Goal: Information Seeking & Learning: Check status

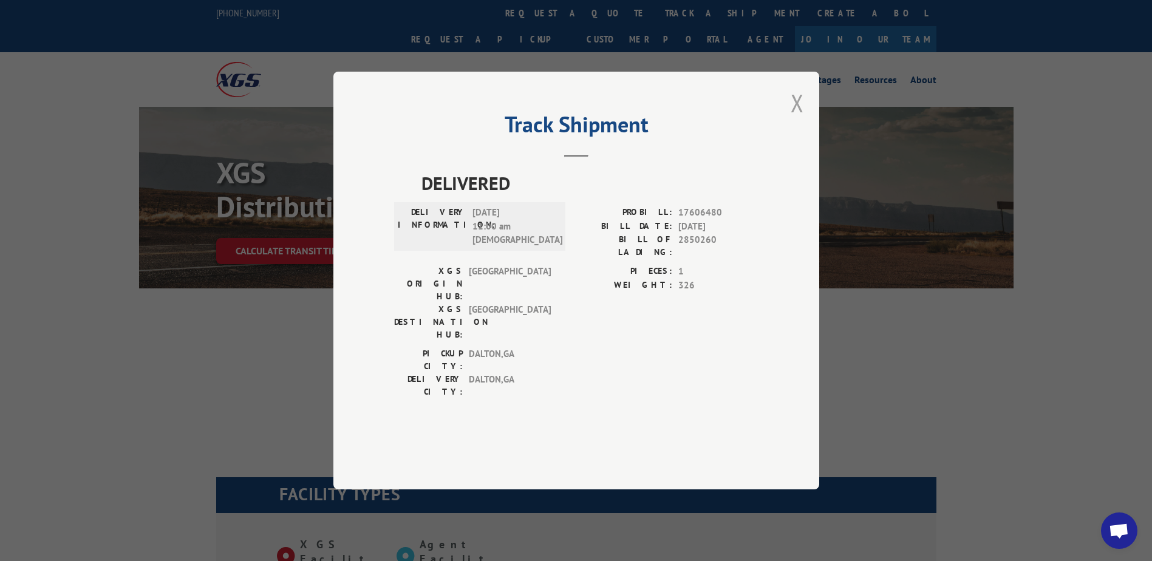
drag, startPoint x: 806, startPoint y: 146, endPoint x: 795, endPoint y: 141, distance: 12.3
click at [805, 146] on div "Track Shipment DELIVERED DELIVERY INFORMATION: [DATE] 11:00 am [DEMOGRAPHIC_DAT…" at bounding box center [576, 281] width 486 height 418
click at [792, 119] on button "Close modal" at bounding box center [796, 103] width 13 height 32
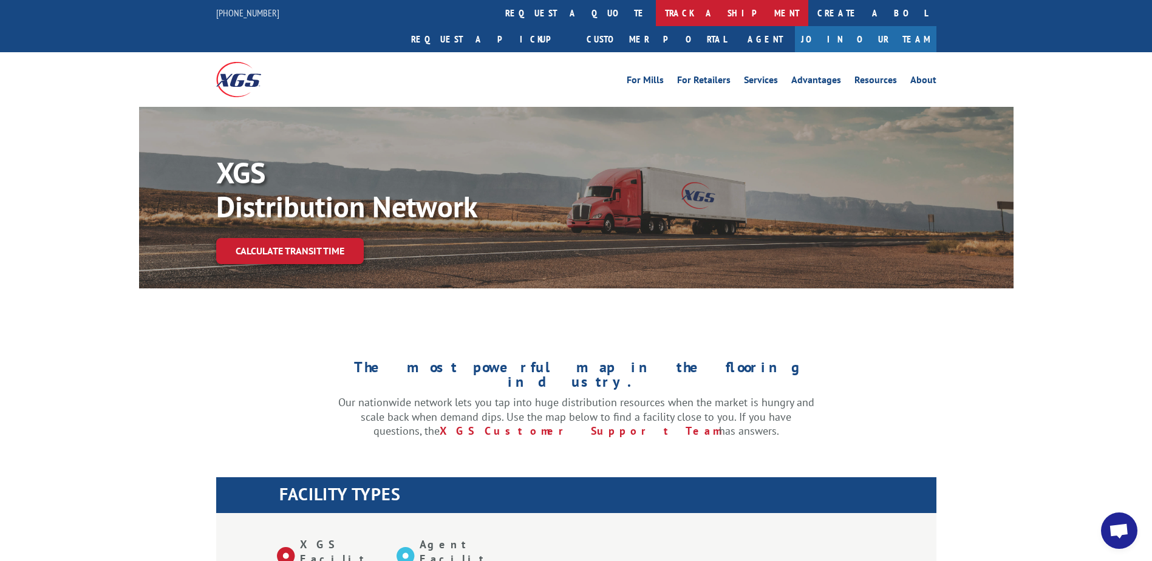
click at [656, 12] on link "track a shipment" at bounding box center [732, 13] width 152 height 26
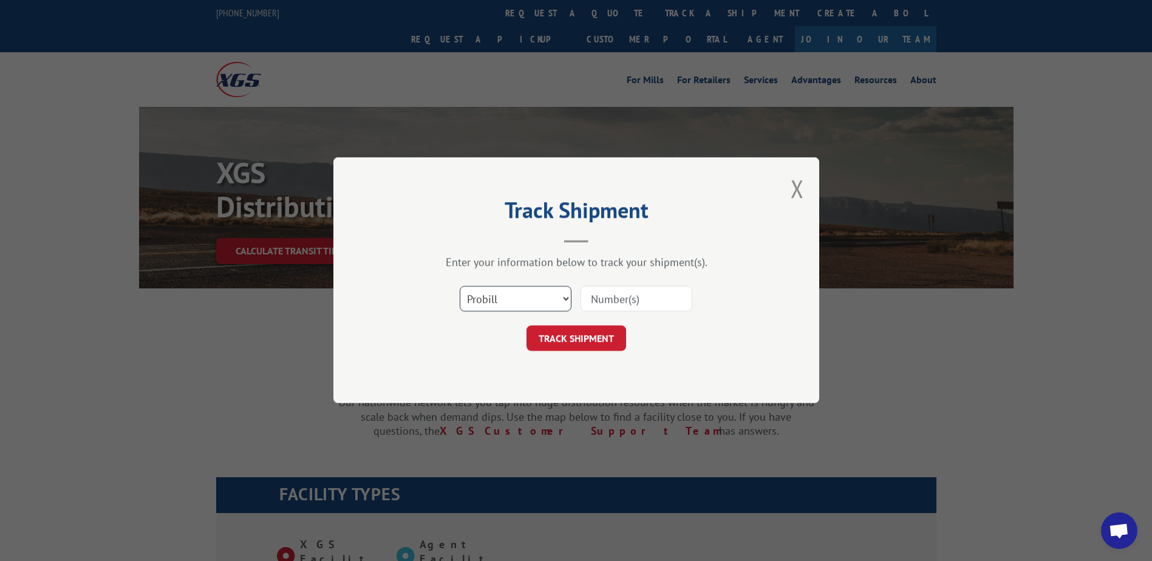
click at [539, 296] on select "Select category... Probill BOL PO" at bounding box center [516, 299] width 112 height 25
select select "bol"
click at [460, 287] on select "Select category... Probill BOL PO" at bounding box center [516, 299] width 112 height 25
click at [610, 298] on input at bounding box center [636, 299] width 112 height 25
paste input "Shipment 0002847648 / 1"
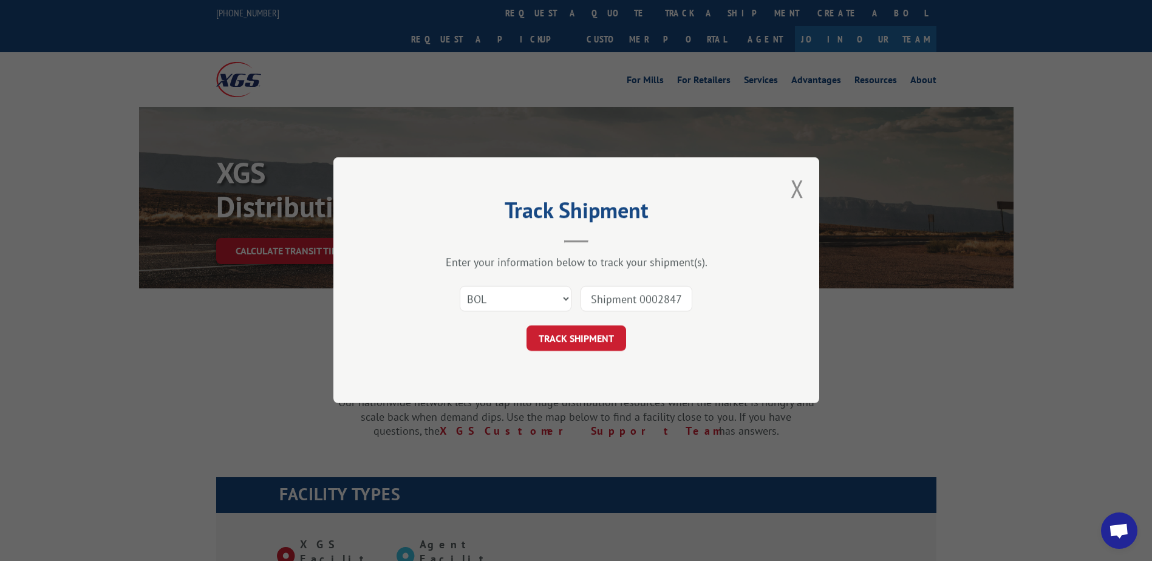
drag, startPoint x: 642, startPoint y: 298, endPoint x: 534, endPoint y: 294, distance: 108.2
click at [534, 294] on div "Select category... Probill BOL PO Shipment 0002847648" at bounding box center [576, 299] width 364 height 40
type input "2847648"
click at [580, 334] on button "TRACK SHIPMENT" at bounding box center [576, 338] width 100 height 25
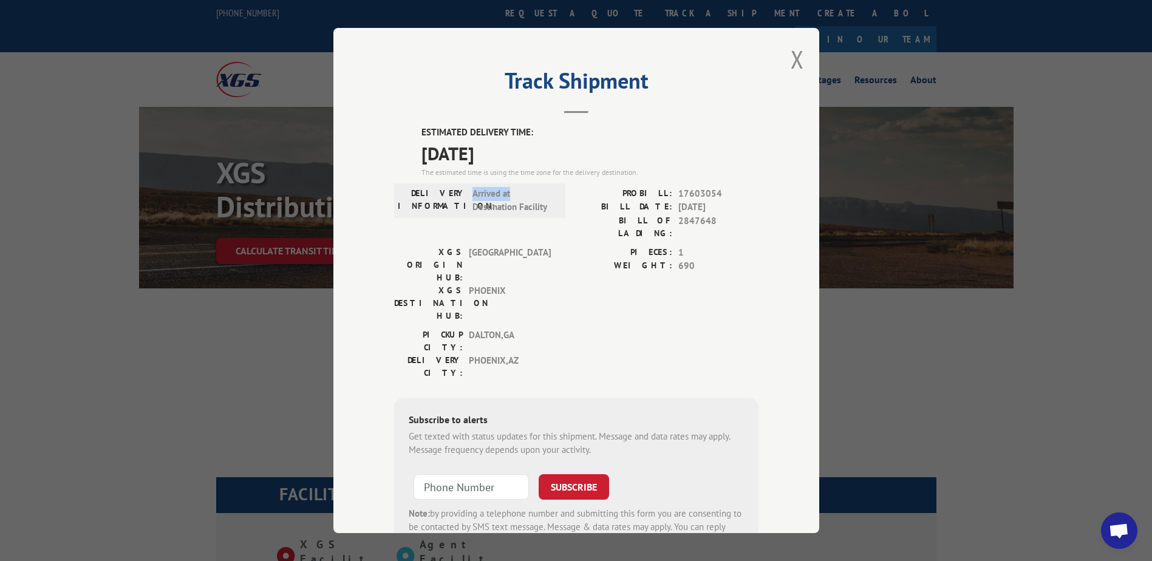
drag, startPoint x: 507, startPoint y: 197, endPoint x: 464, endPoint y: 191, distance: 42.9
click at [464, 191] on div "DELIVERY INFORMATION: Arrived at Destination Facility" at bounding box center [480, 200] width 164 height 27
drag, startPoint x: 464, startPoint y: 191, endPoint x: 545, endPoint y: 200, distance: 80.7
click at [545, 200] on span "Arrived at Destination Facility" at bounding box center [513, 200] width 82 height 27
click at [795, 67] on button "Close modal" at bounding box center [796, 59] width 13 height 32
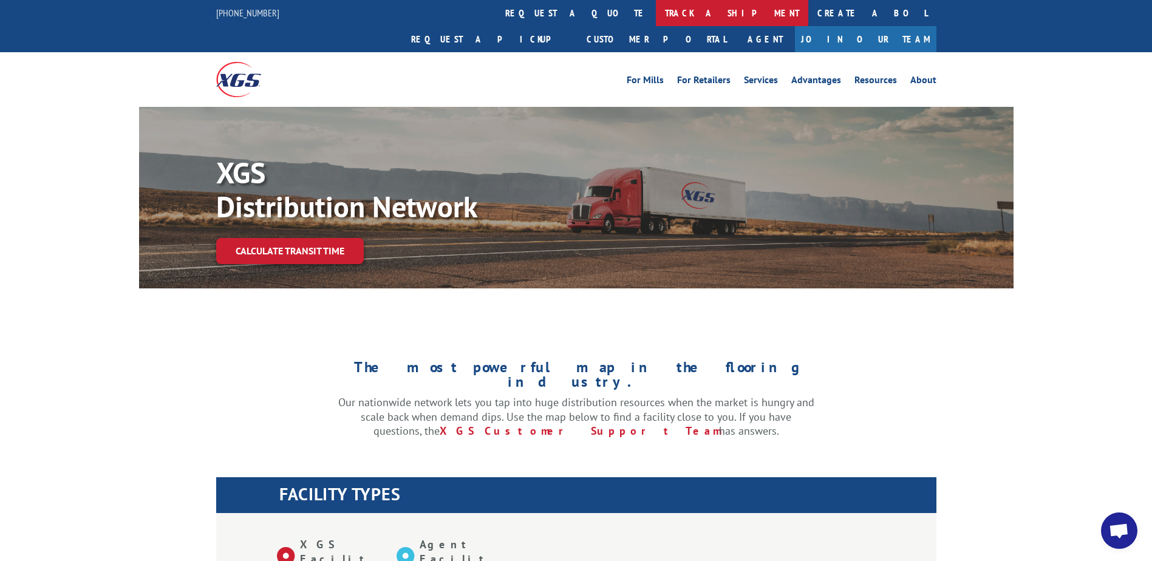
click at [656, 16] on link "track a shipment" at bounding box center [732, 13] width 152 height 26
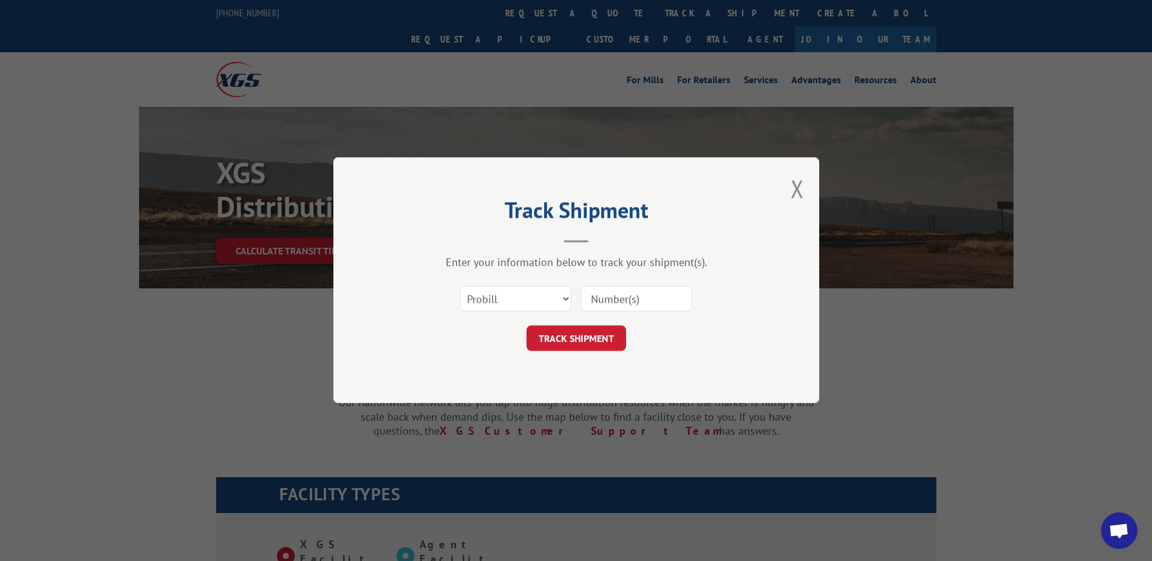
click at [602, 303] on input at bounding box center [636, 299] width 112 height 25
paste input "Shipment 0002847648 / 1"
drag, startPoint x: 627, startPoint y: 297, endPoint x: 582, endPoint y: 297, distance: 44.3
click at [582, 297] on input "Shipment 0002847648 / 1" at bounding box center [636, 299] width 112 height 25
drag, startPoint x: 634, startPoint y: 305, endPoint x: 704, endPoint y: 307, distance: 70.4
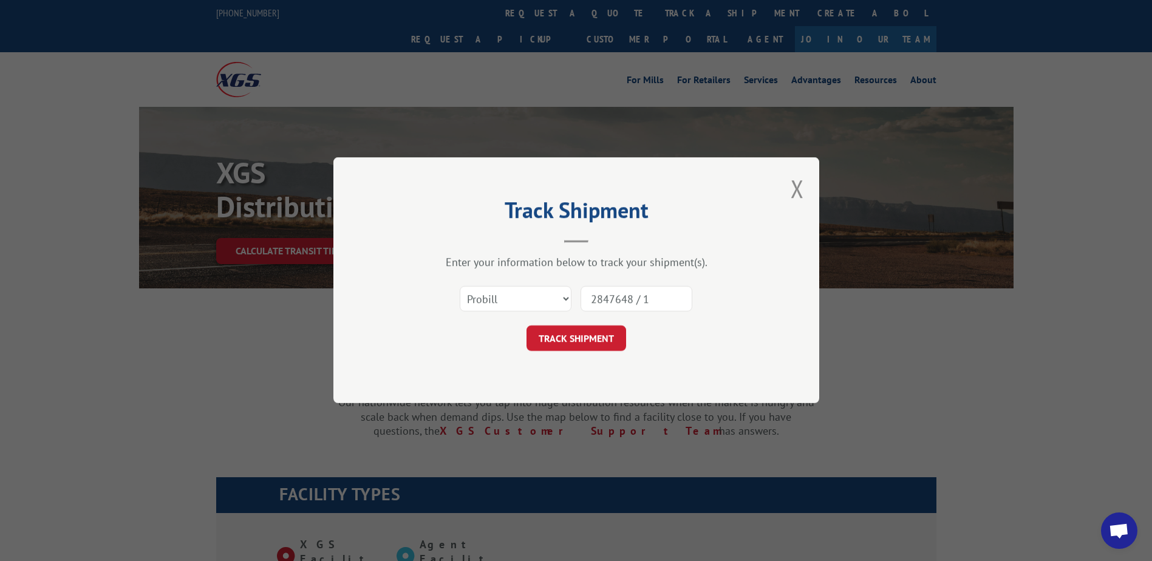
click at [704, 307] on div "Select category... Probill BOL PO 2847648 / 1" at bounding box center [576, 299] width 364 height 40
type input "2847648"
click at [786, 181] on div "Track Shipment Enter your information below to track your shipment(s). Select c…" at bounding box center [576, 280] width 486 height 246
click at [795, 190] on button "Close modal" at bounding box center [796, 188] width 13 height 32
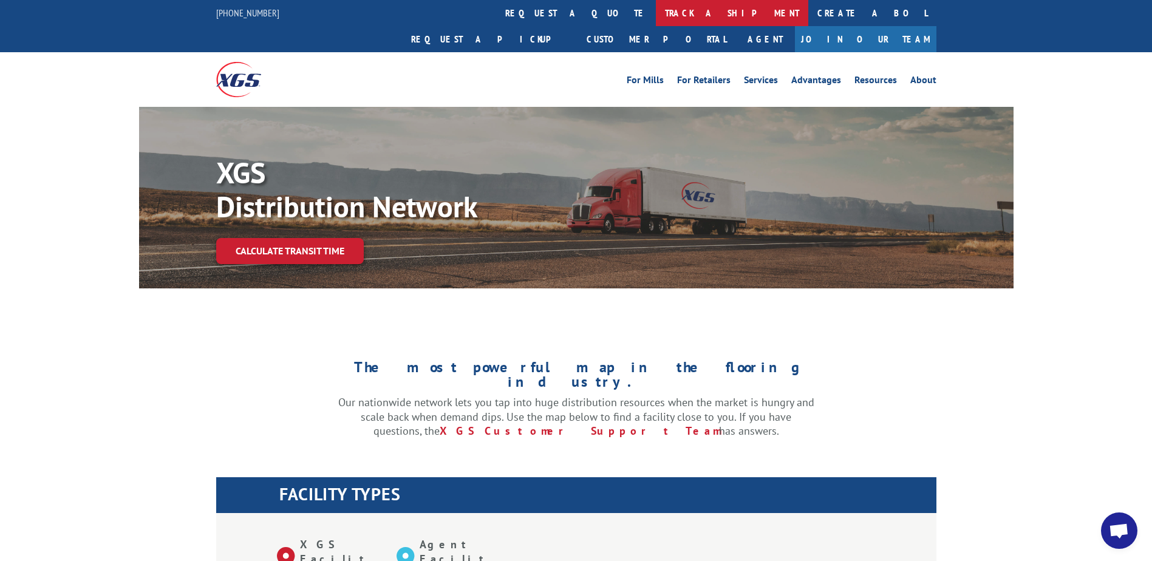
click at [656, 8] on link "track a shipment" at bounding box center [732, 13] width 152 height 26
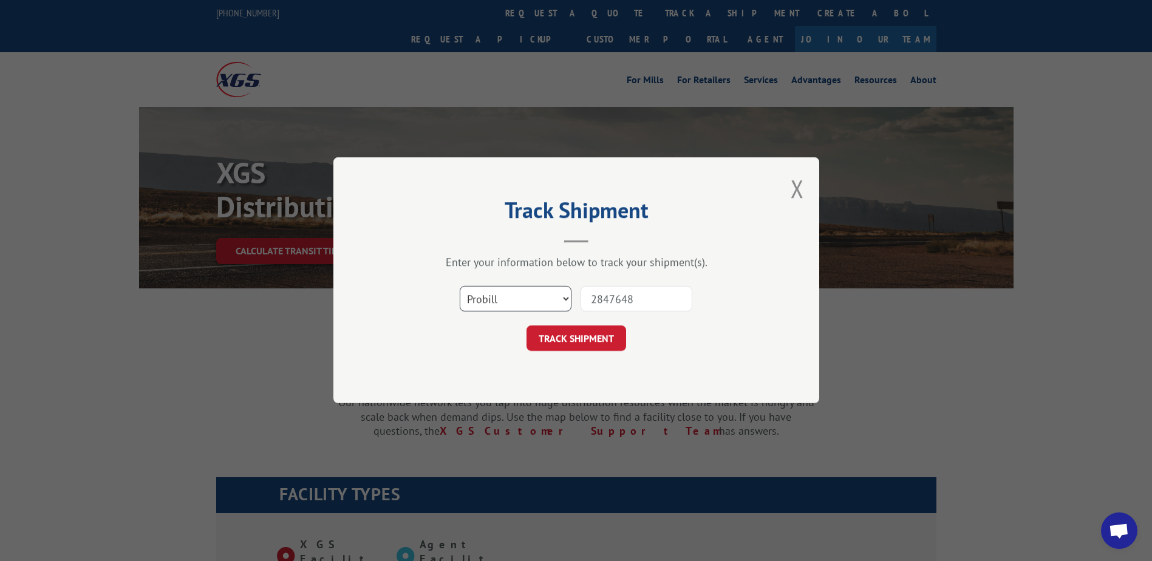
click at [500, 296] on select "Select category... Probill BOL PO" at bounding box center [516, 299] width 112 height 25
click at [492, 252] on div "Track Shipment Enter your information below to track your shipment(s). Select c…" at bounding box center [576, 280] width 486 height 246
drag, startPoint x: 518, startPoint y: 296, endPoint x: 514, endPoint y: 304, distance: 9.5
click at [518, 296] on select "Select category... Probill BOL PO" at bounding box center [516, 299] width 112 height 25
select select "bol"
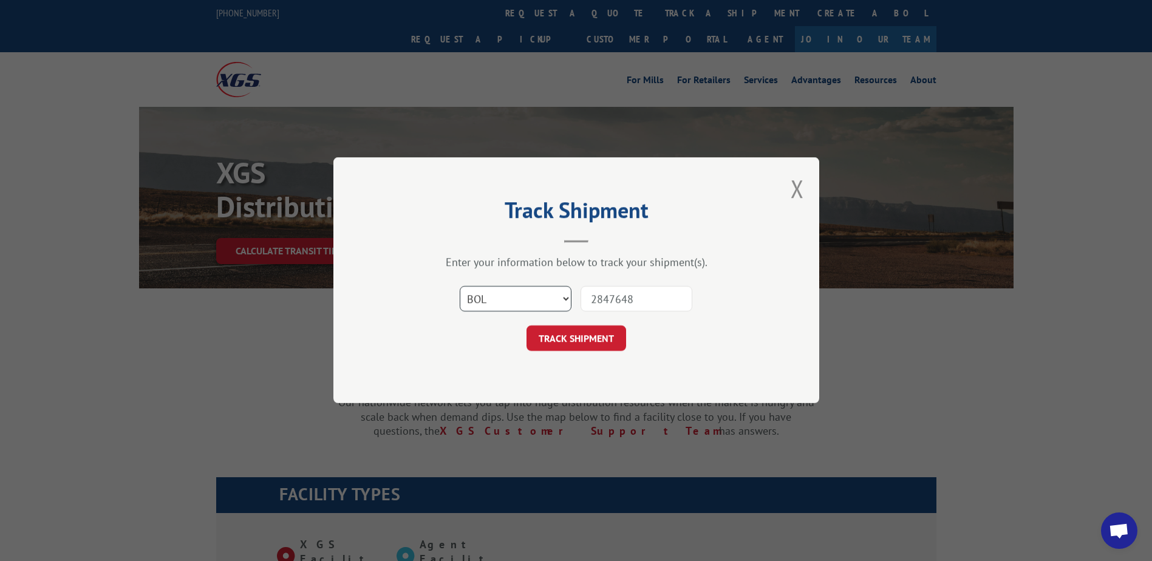
click at [460, 287] on select "Select category... Probill BOL PO" at bounding box center [516, 299] width 112 height 25
drag, startPoint x: 593, startPoint y: 298, endPoint x: 562, endPoint y: 339, distance: 51.5
click at [622, 291] on input "2847648" at bounding box center [636, 299] width 112 height 25
click at [563, 345] on button "TRACK SHIPMENT" at bounding box center [576, 338] width 100 height 25
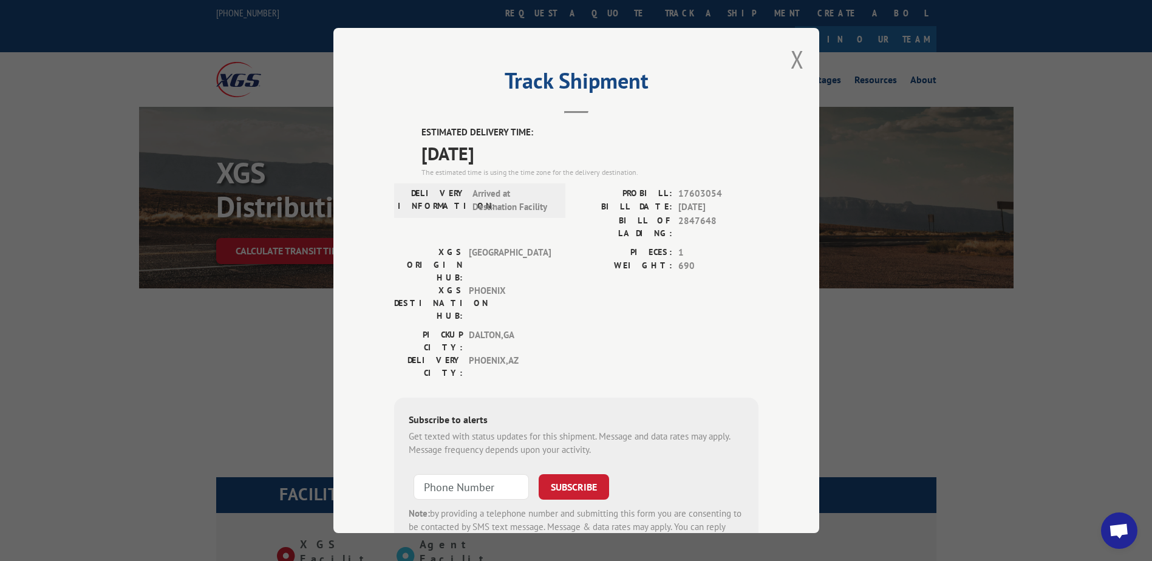
drag, startPoint x: 418, startPoint y: 153, endPoint x: 516, endPoint y: 157, distance: 97.8
click at [516, 157] on span "[DATE]" at bounding box center [589, 153] width 337 height 27
drag, startPoint x: 516, startPoint y: 157, endPoint x: 529, endPoint y: 158, distance: 12.8
click at [529, 158] on span "[DATE]" at bounding box center [589, 153] width 337 height 27
click at [795, 62] on button "Close modal" at bounding box center [796, 59] width 13 height 32
